Goal: Information Seeking & Learning: Learn about a topic

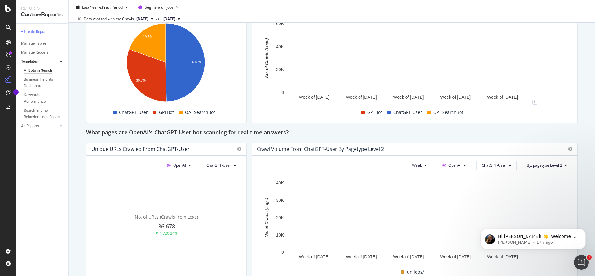
scroll to position [633, 0]
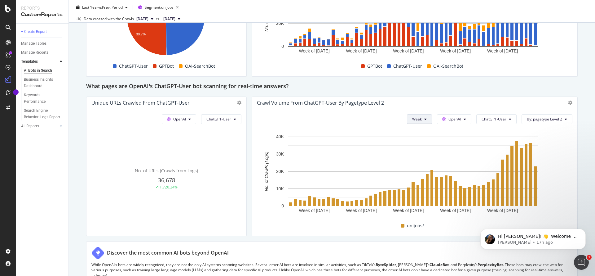
click at [205, 118] on button "Week" at bounding box center [419, 119] width 25 height 10
click at [205, 154] on span "Month" at bounding box center [414, 155] width 11 height 6
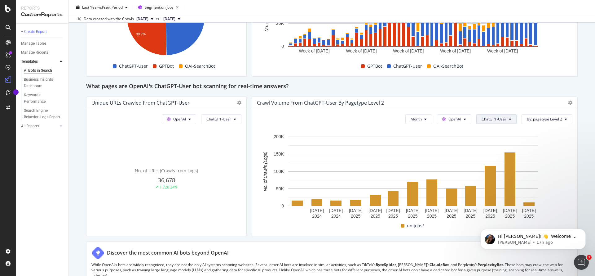
click at [205, 119] on icon at bounding box center [510, 119] width 2 height 4
click at [205, 168] on span "ChatGPT-User" at bounding box center [493, 189] width 31 height 6
click at [205, 118] on button "ChatGPT-User" at bounding box center [497, 119] width 40 height 10
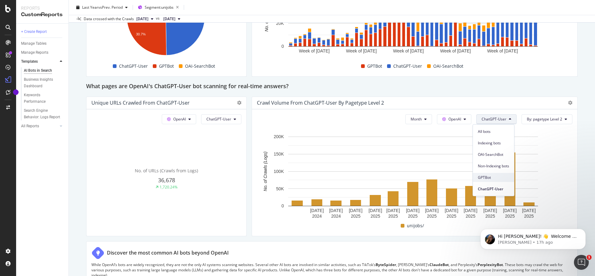
click at [205, 168] on span "GPTBot" at bounding box center [493, 178] width 31 height 6
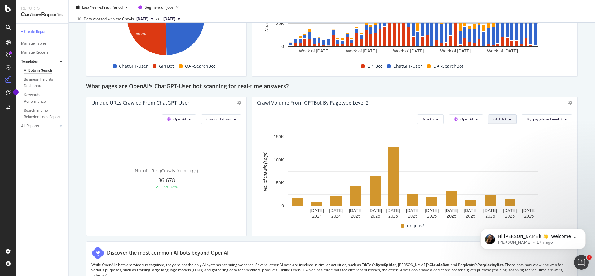
click at [205, 121] on button "GPTBot" at bounding box center [502, 119] width 29 height 10
click at [205, 156] on span "OAI-SearchBot" at bounding box center [505, 155] width 31 height 6
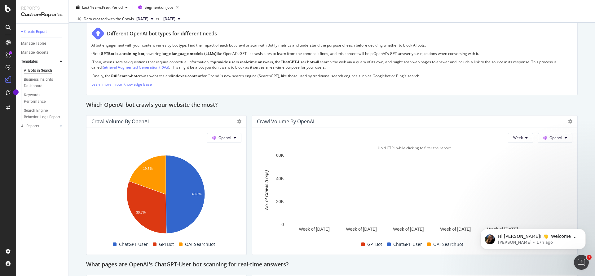
scroll to position [409, 0]
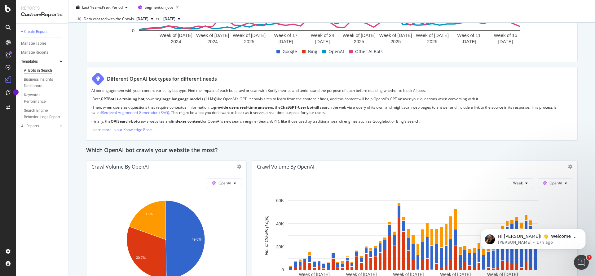
drag, startPoint x: 85, startPoint y: 96, endPoint x: 439, endPoint y: 123, distance: 355.5
click at [205, 123] on div "AI Bots in Search AI Bots in Search Times Higher Education Clone Schedule Email…" at bounding box center [332, 138] width 527 height 276
copy div "· First, GPTBot is a training bot, powering large language models (LLMs) like O…"
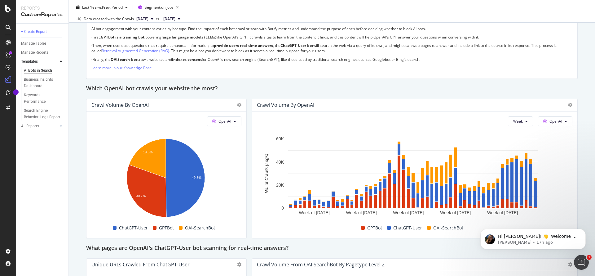
scroll to position [484, 0]
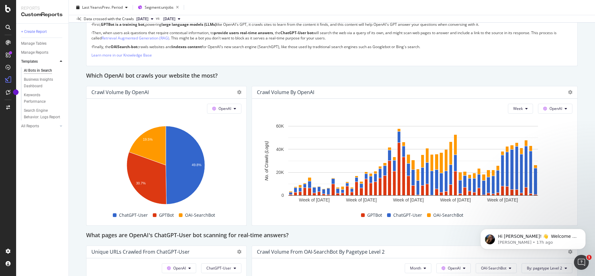
click at [205, 7] on div "Last Year vs Prev. Period Segment: unijobs" at bounding box center [332, 8] width 527 height 12
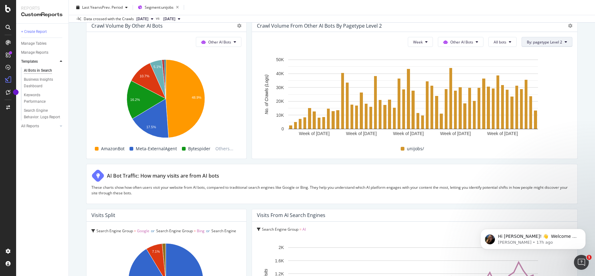
scroll to position [890, 0]
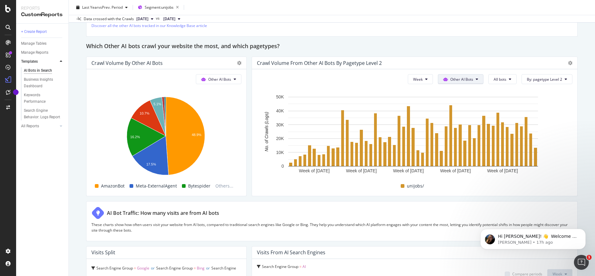
click at [205, 79] on button "Other AI Bots" at bounding box center [461, 79] width 46 height 10
click at [205, 91] on span "Google" at bounding box center [461, 92] width 24 height 6
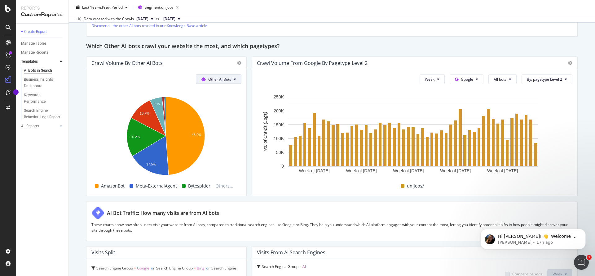
click at [205, 78] on icon at bounding box center [235, 79] width 2 height 4
click at [205, 116] on span "OpenAI" at bounding box center [222, 115] width 24 height 6
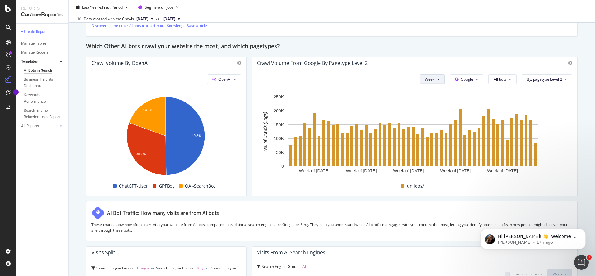
click at [205, 78] on icon at bounding box center [438, 79] width 2 height 4
click at [205, 112] on span "Month" at bounding box center [426, 115] width 11 height 6
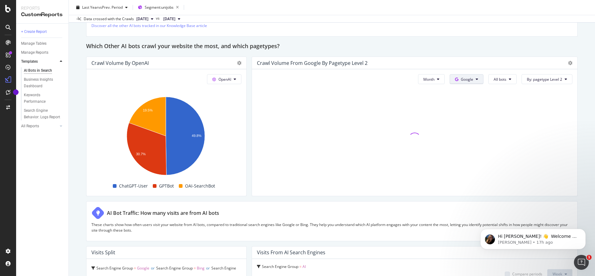
click at [205, 79] on button "Google" at bounding box center [467, 79] width 34 height 10
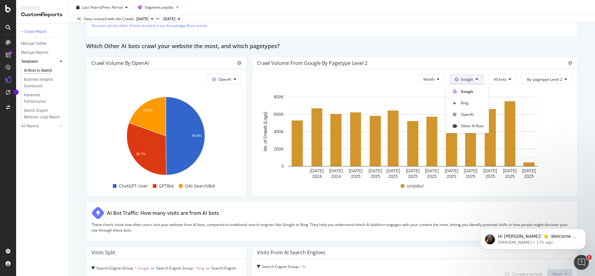
click at [205, 29] on div "While OpenAI’s bots are widely recognized, they are not the only AI systems sca…" at bounding box center [331, 18] width 481 height 28
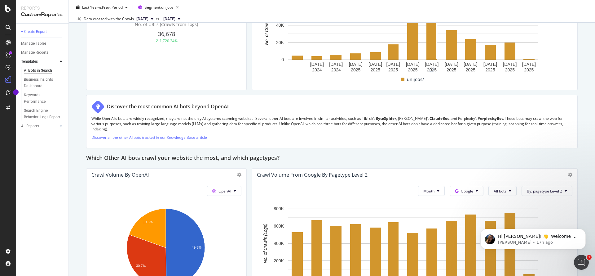
scroll to position [853, 0]
